Goal: Entertainment & Leisure: Consume media (video, audio)

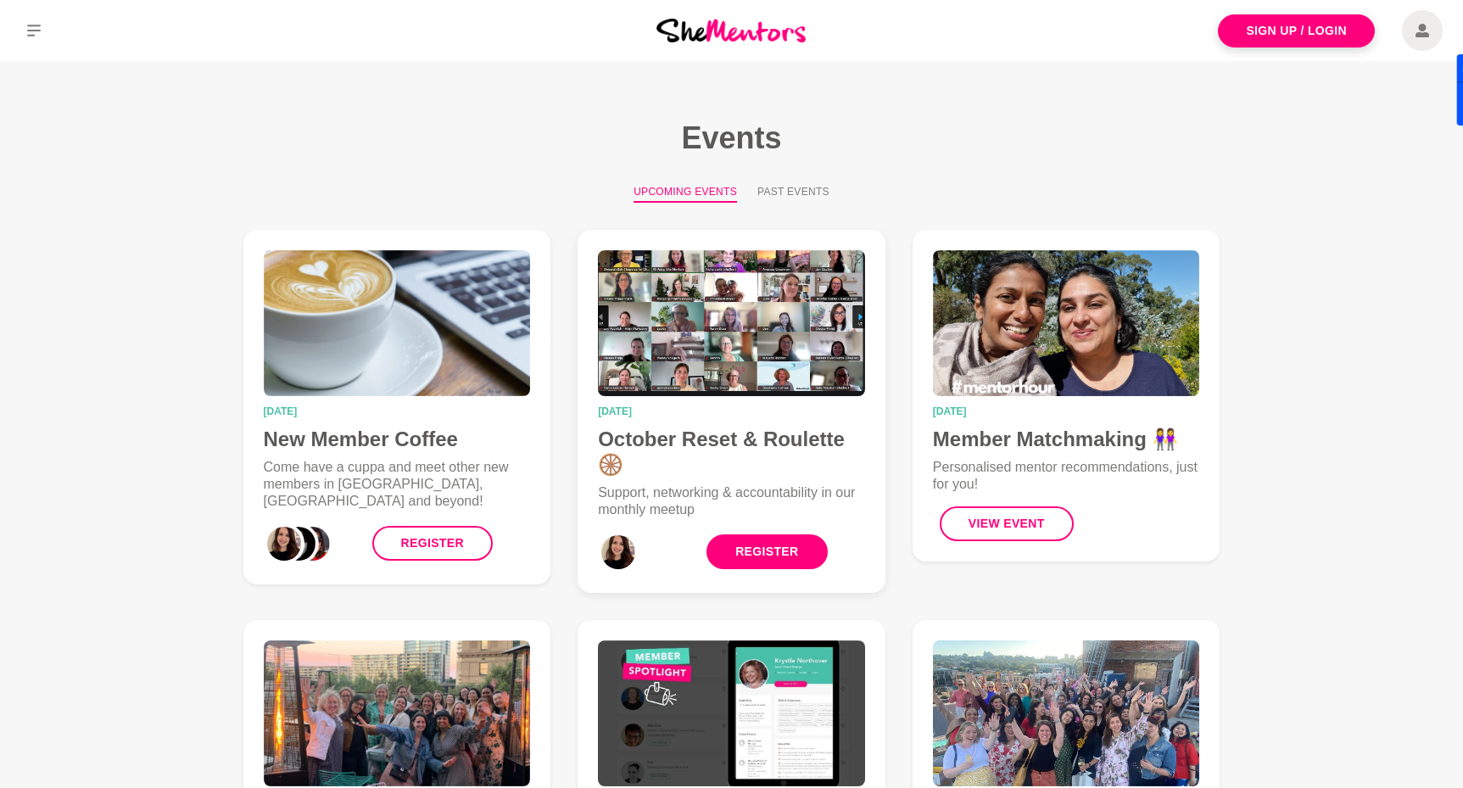
click at [757, 534] on link "Register" at bounding box center [766, 551] width 120 height 35
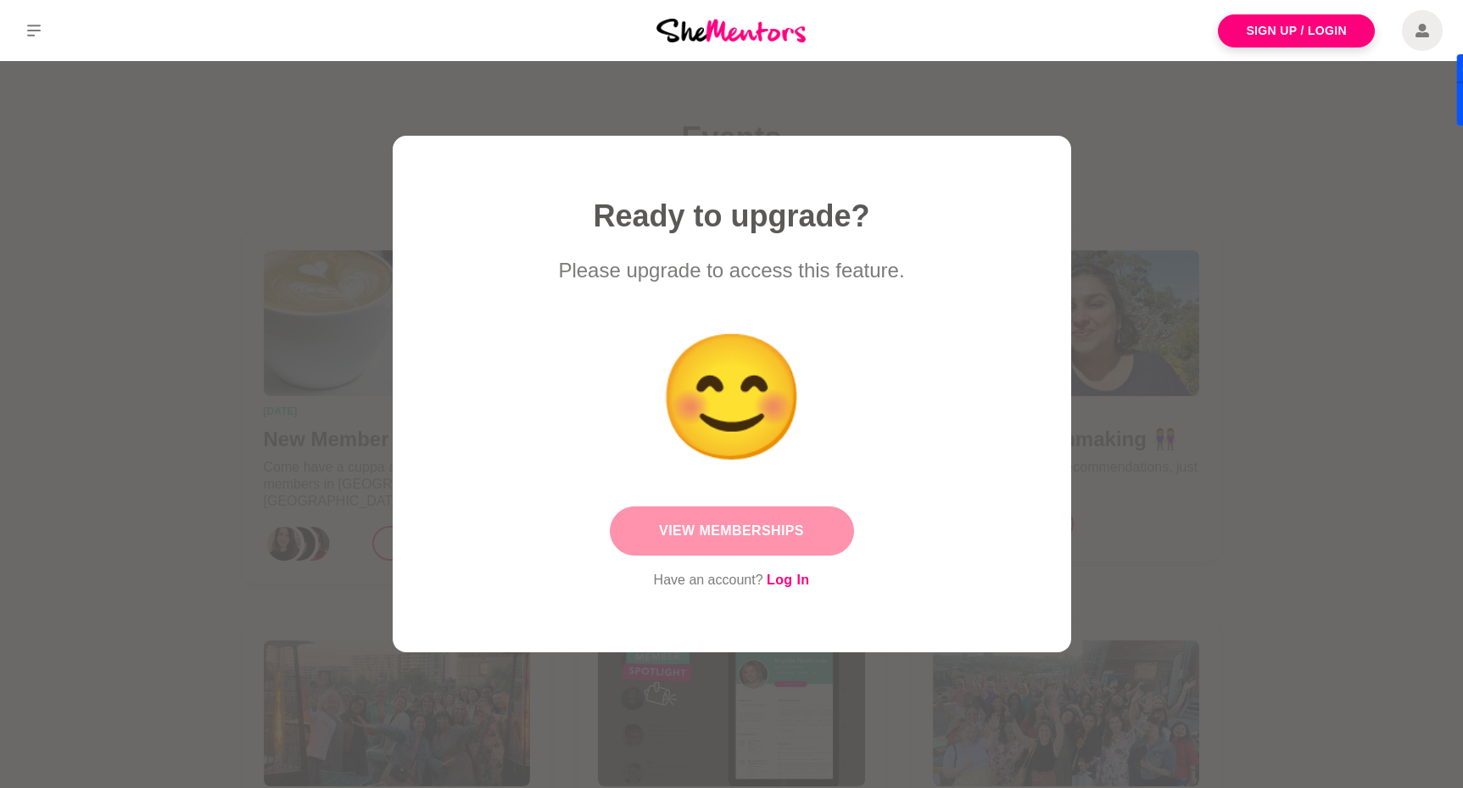
click at [711, 531] on link "View Memberships" at bounding box center [732, 530] width 244 height 49
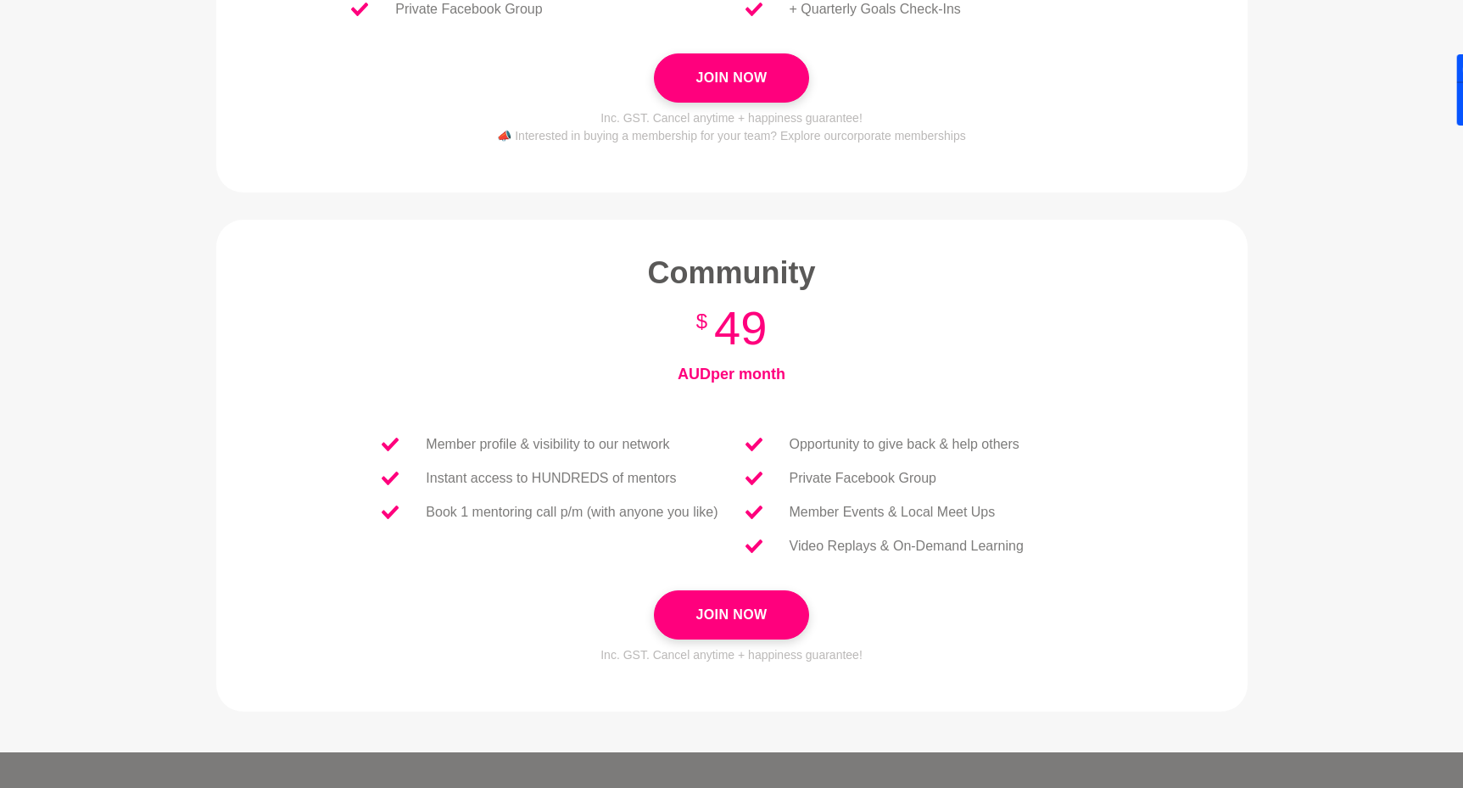
scroll to position [449, 0]
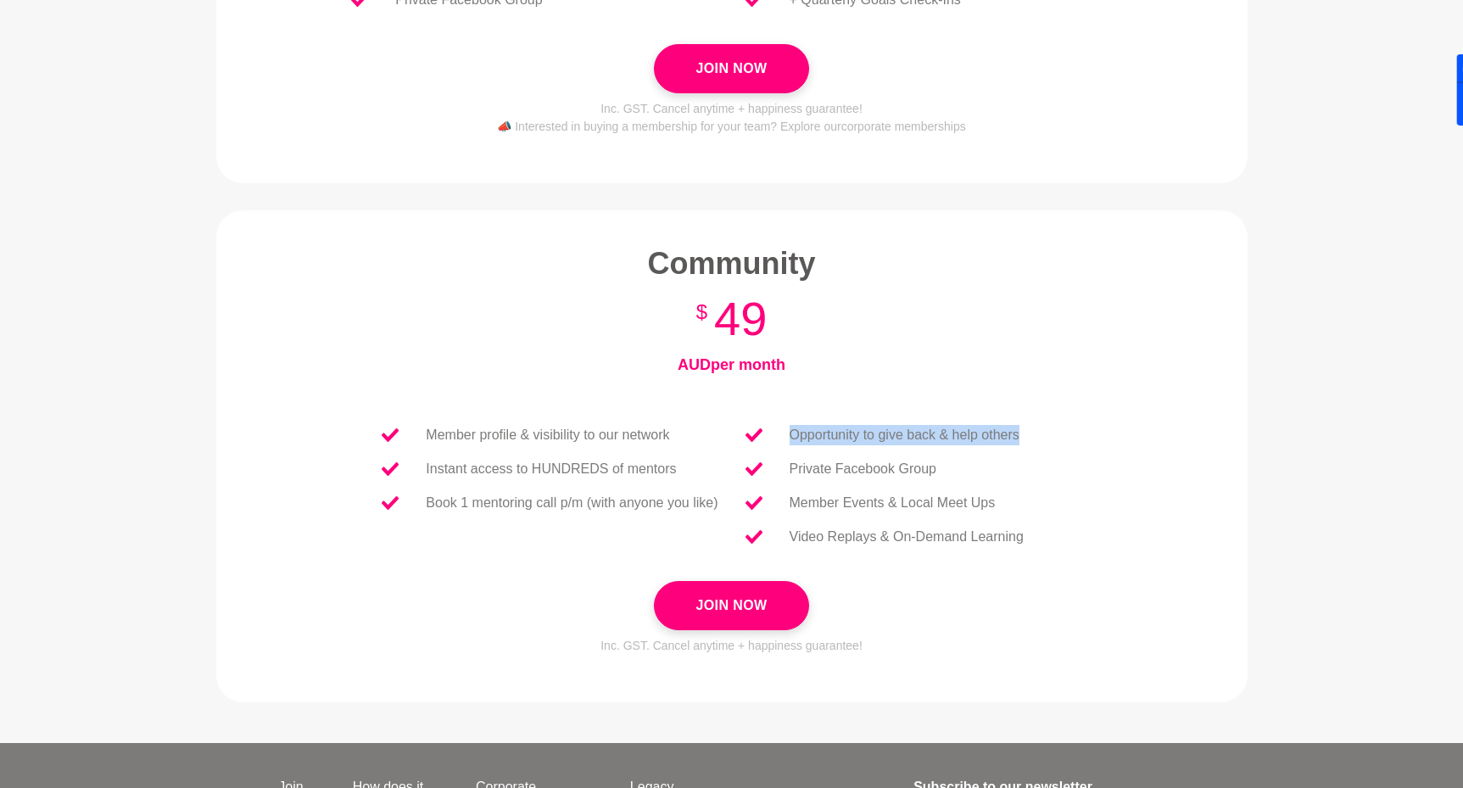
drag, startPoint x: 790, startPoint y: 432, endPoint x: 1046, endPoint y: 433, distance: 256.1
click at [1046, 434] on div "Opportunity to give back & help others Private Facebook Group Member Events & L…" at bounding box center [935, 486] width 407 height 190
drag, startPoint x: 956, startPoint y: 466, endPoint x: 744, endPoint y: 469, distance: 212.0
click at [744, 469] on li "Private Facebook Group" at bounding box center [884, 469] width 305 height 34
click at [962, 473] on li "Private Facebook Group" at bounding box center [884, 469] width 305 height 34
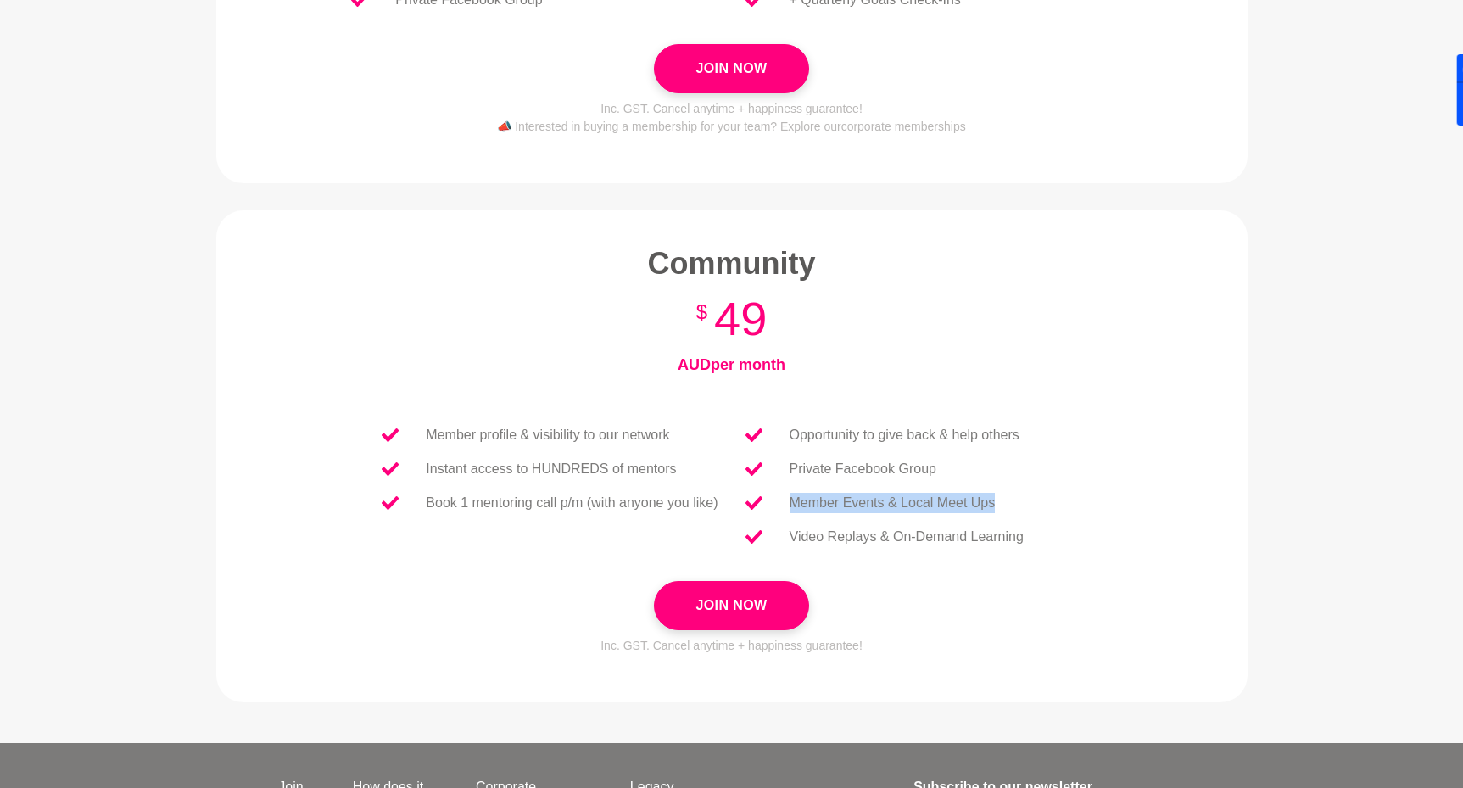
drag, startPoint x: 1004, startPoint y: 500, endPoint x: 783, endPoint y: 511, distance: 221.6
click at [783, 510] on li "Member Events & Local Meet Ups" at bounding box center [884, 503] width 305 height 34
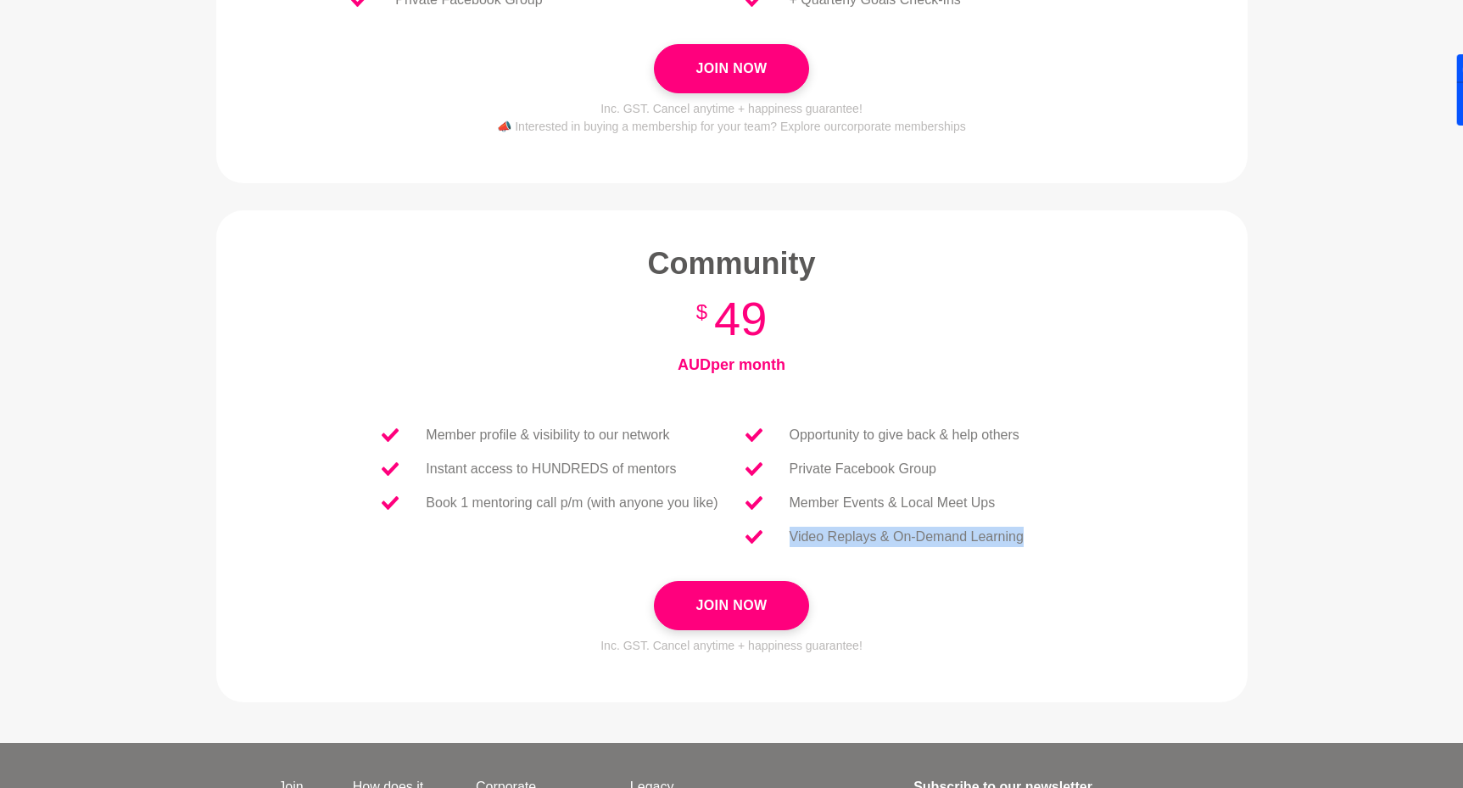
drag, startPoint x: 1035, startPoint y: 538, endPoint x: 773, endPoint y: 544, distance: 262.1
click at [773, 544] on li "Video Replays & On-Demand Learning" at bounding box center [884, 537] width 305 height 34
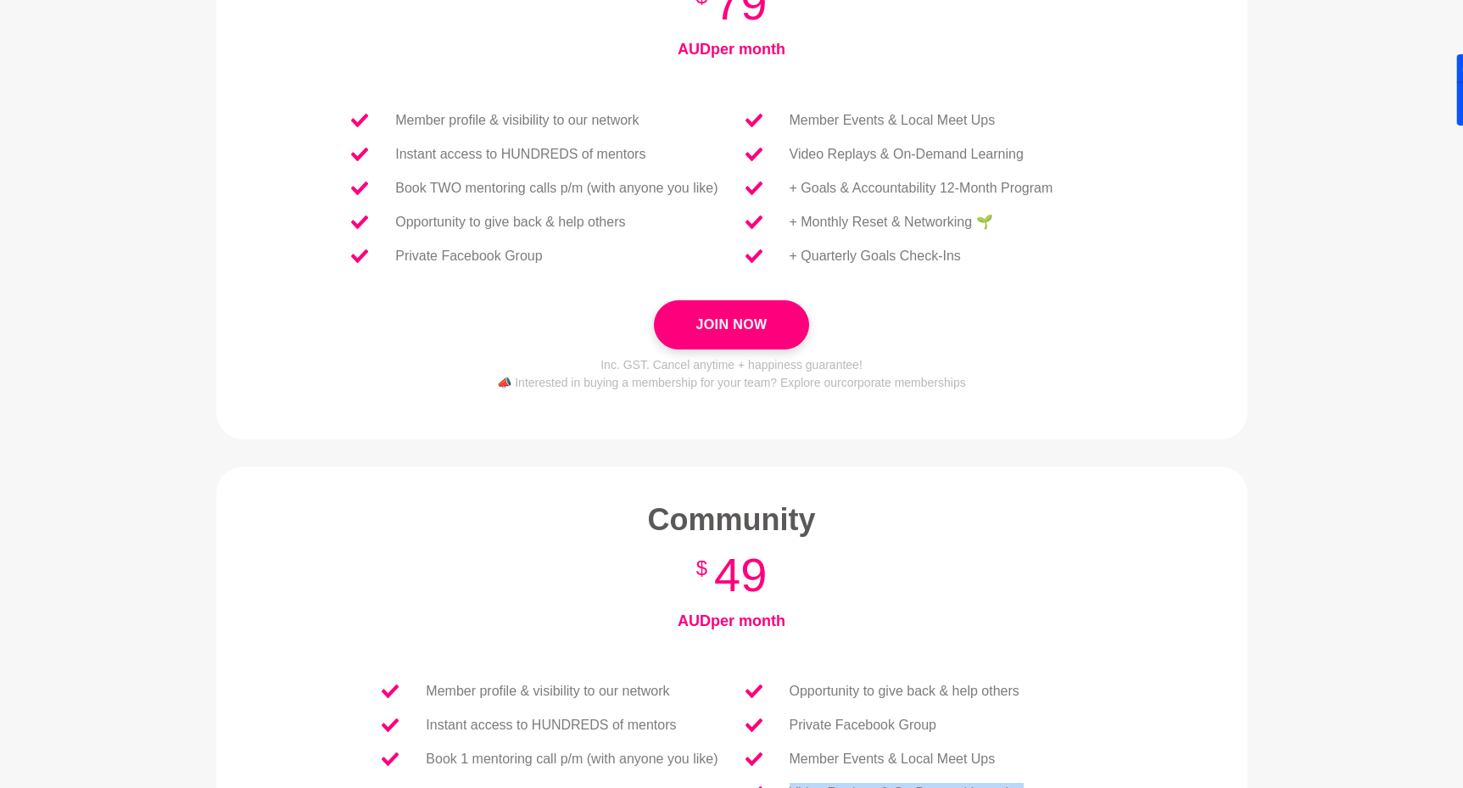
scroll to position [0, 0]
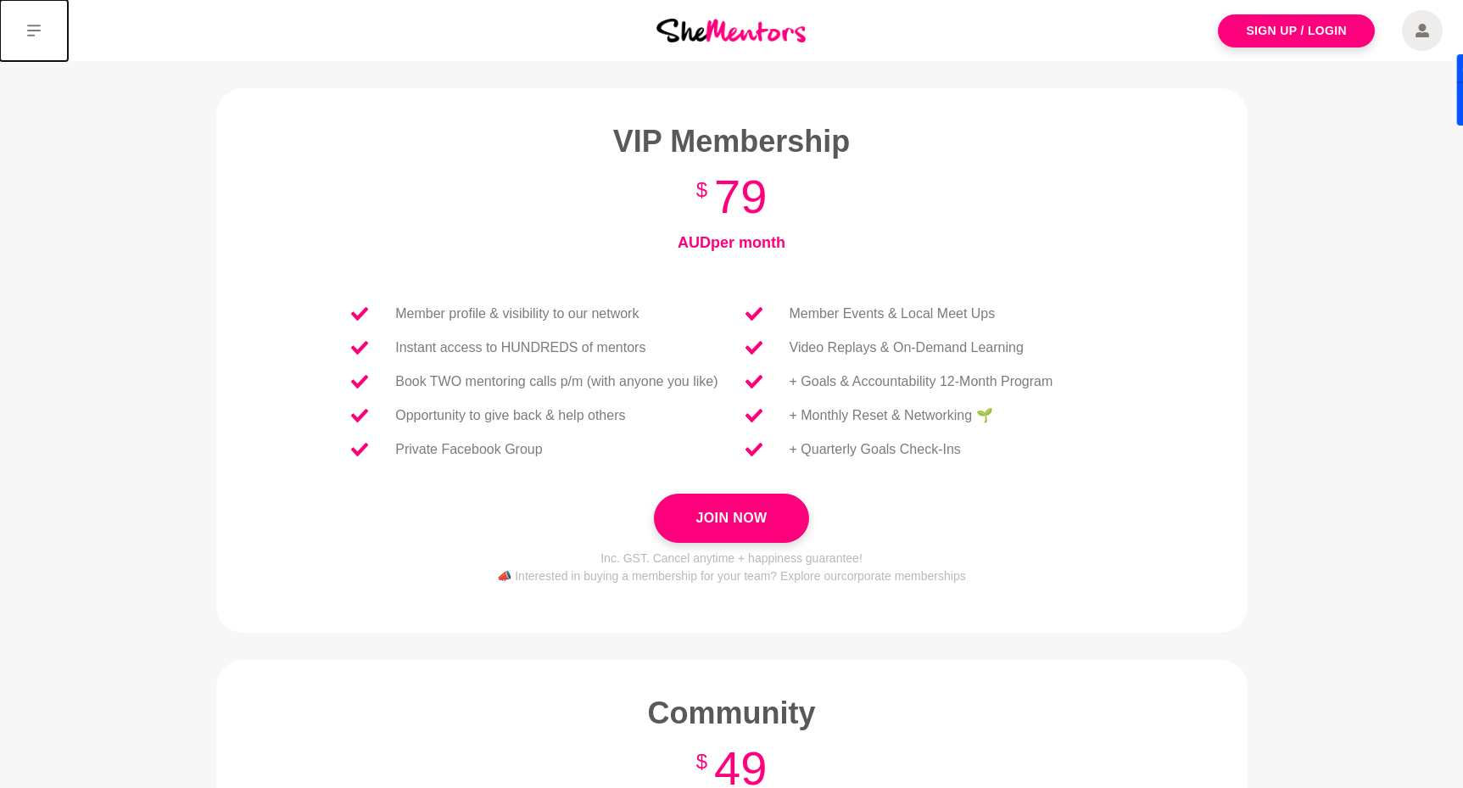
click at [32, 31] on icon at bounding box center [34, 31] width 14 height 12
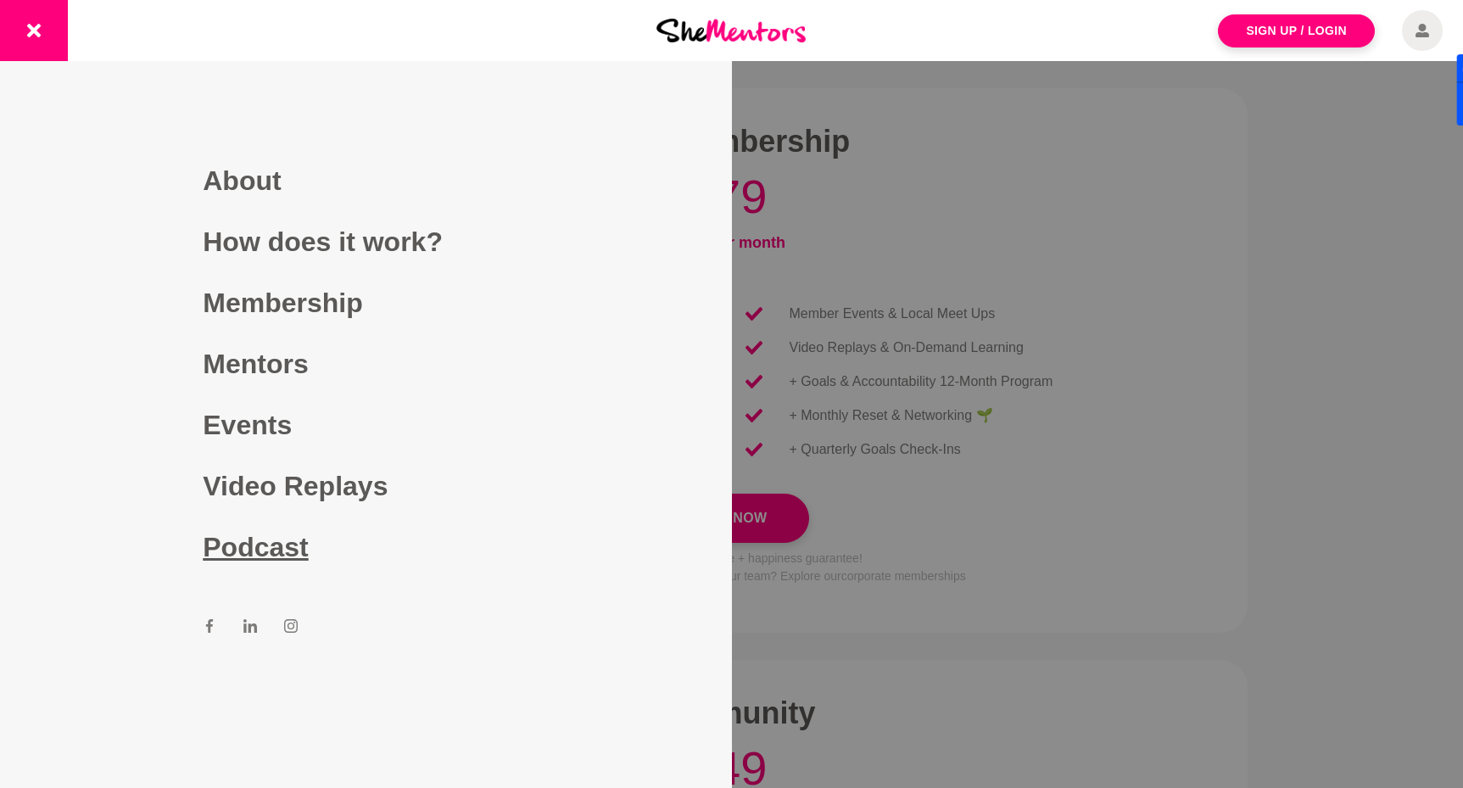
click at [275, 550] on link "Podcast" at bounding box center [366, 546] width 326 height 61
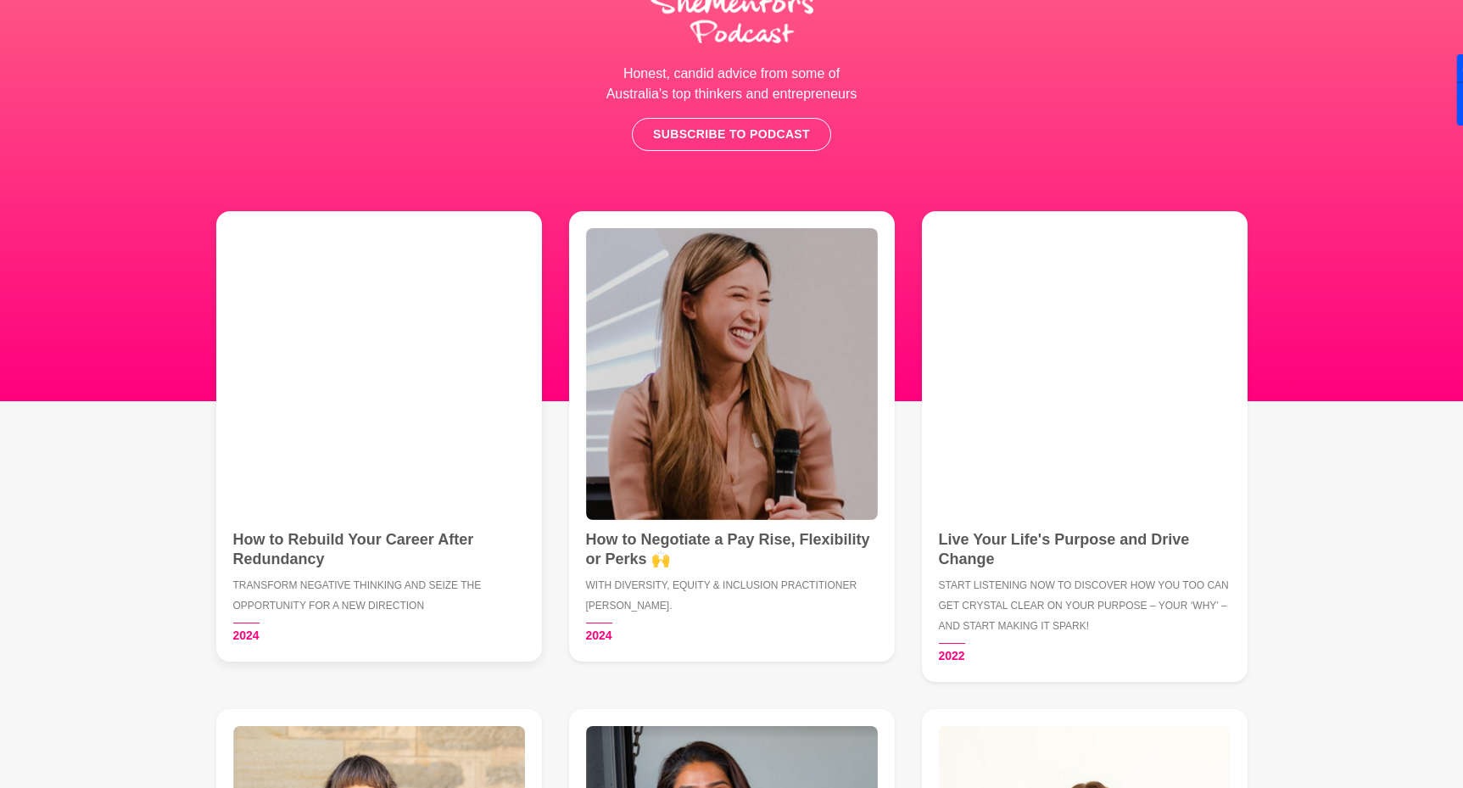
scroll to position [139, 0]
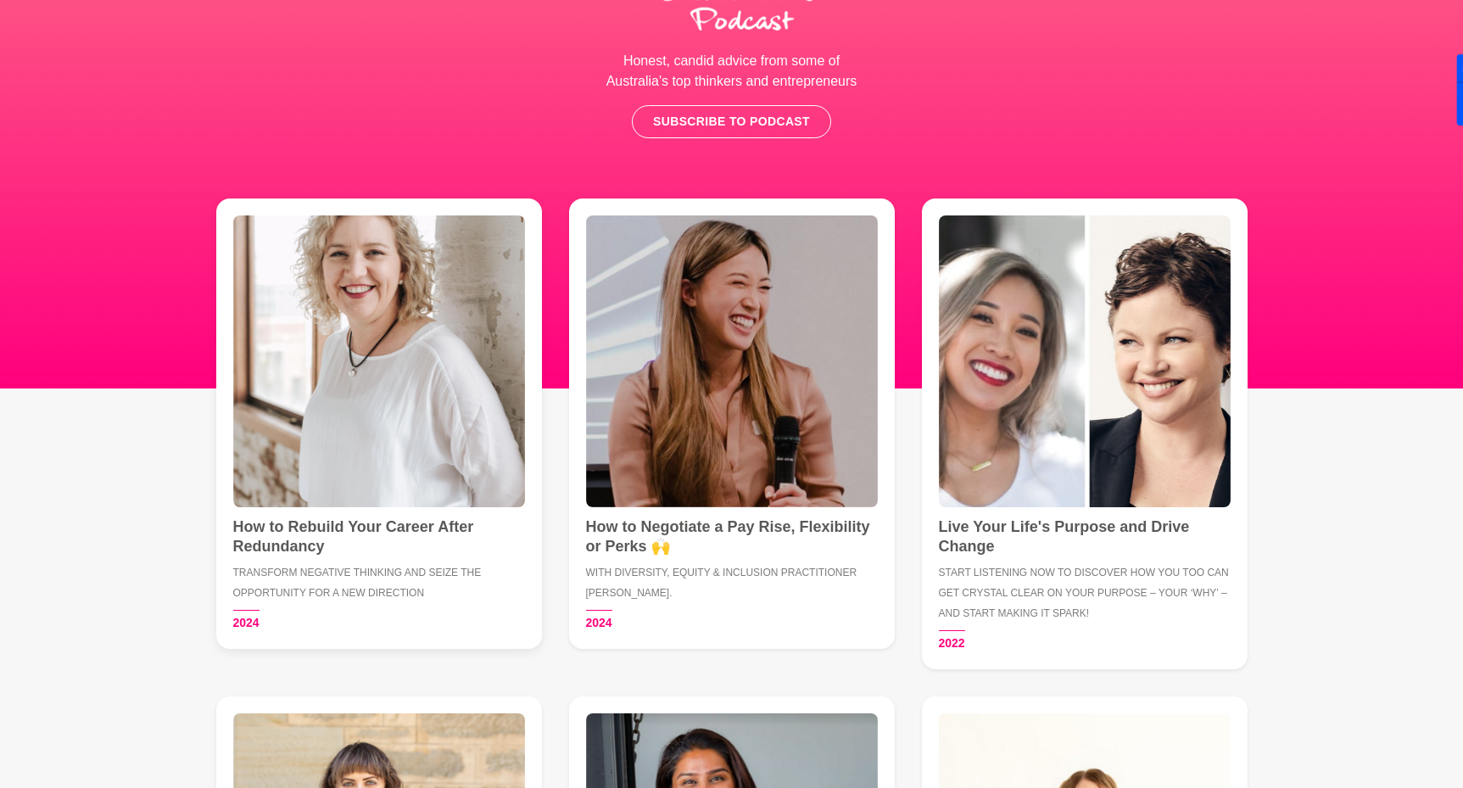
click at [385, 527] on h4 "How to Rebuild Your Career After Redundancy" at bounding box center [379, 536] width 292 height 38
